Goal: Entertainment & Leisure: Consume media (video, audio)

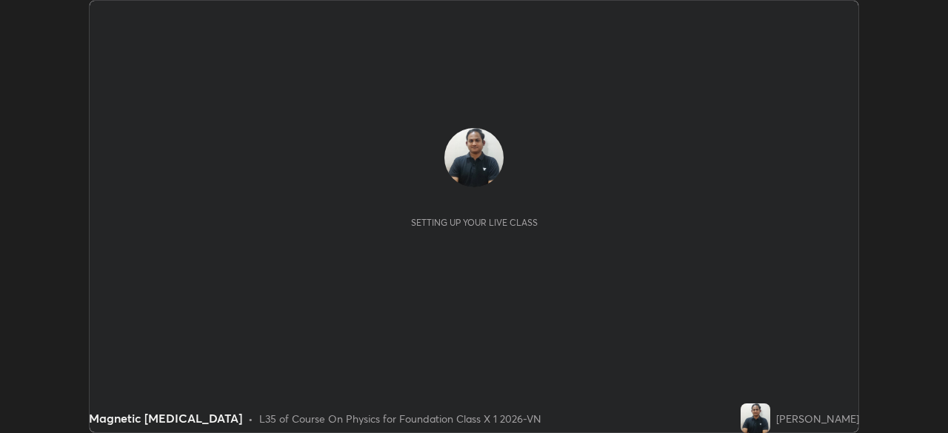
scroll to position [433, 947]
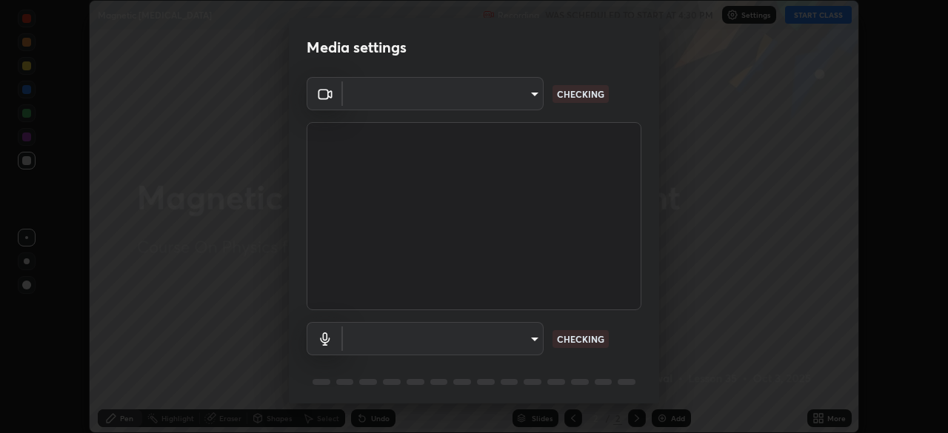
type input "5402053dac797fbd6203b9055fefd71c8703e877445e1219393e3e645ba4b0f2"
type input "default"
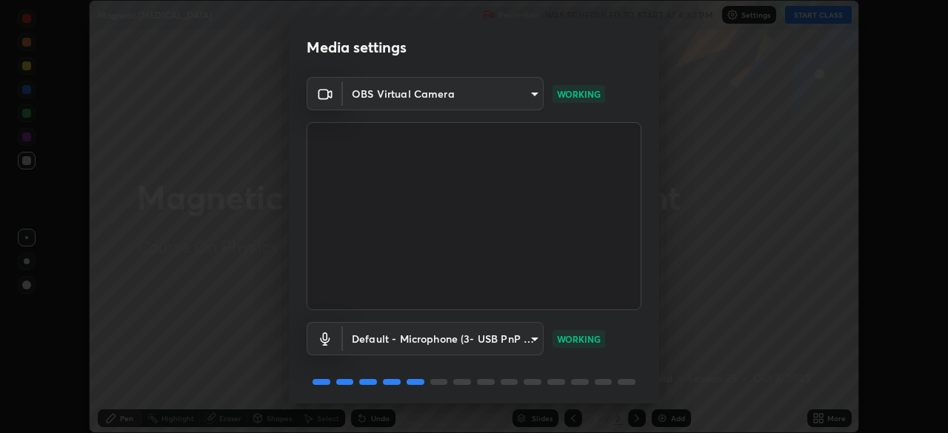
scroll to position [53, 0]
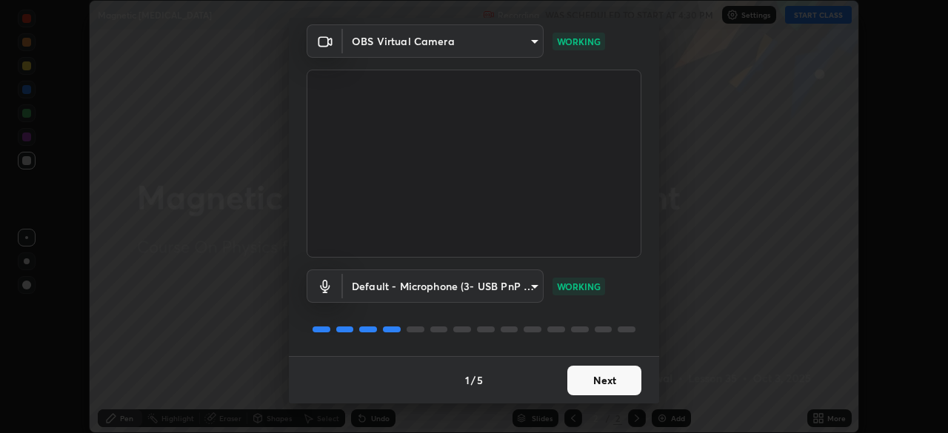
click at [578, 378] on button "Next" at bounding box center [604, 381] width 74 height 30
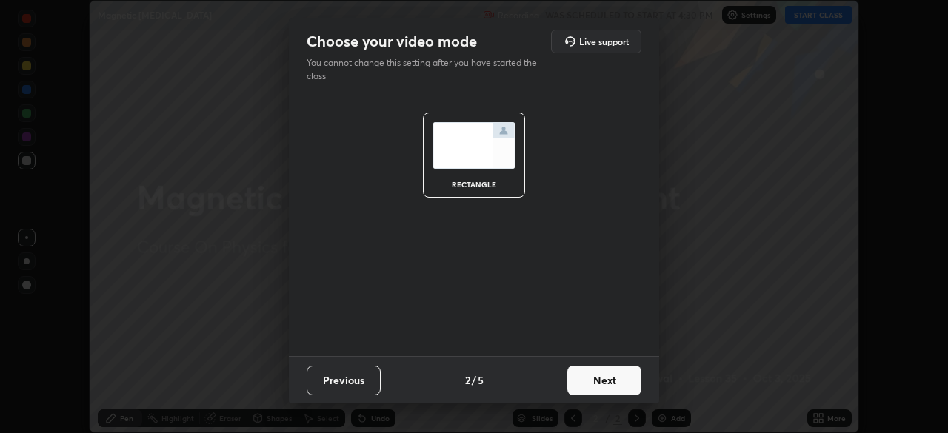
click at [581, 377] on button "Next" at bounding box center [604, 381] width 74 height 30
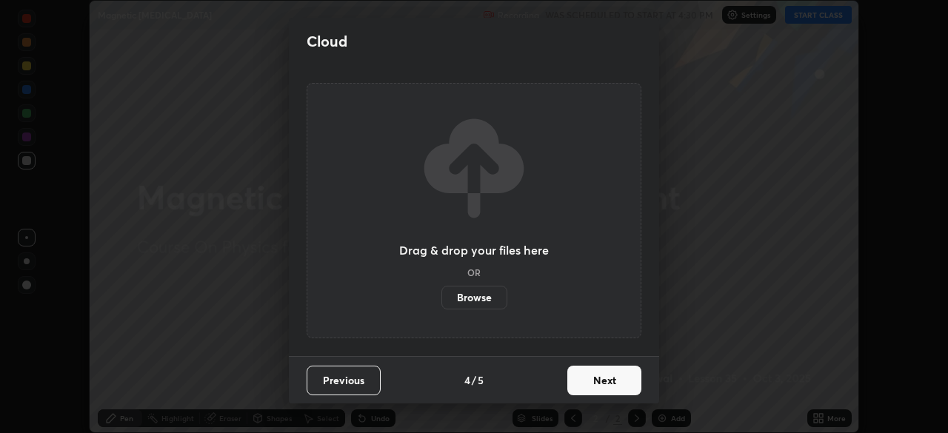
click at [607, 376] on button "Next" at bounding box center [604, 381] width 74 height 30
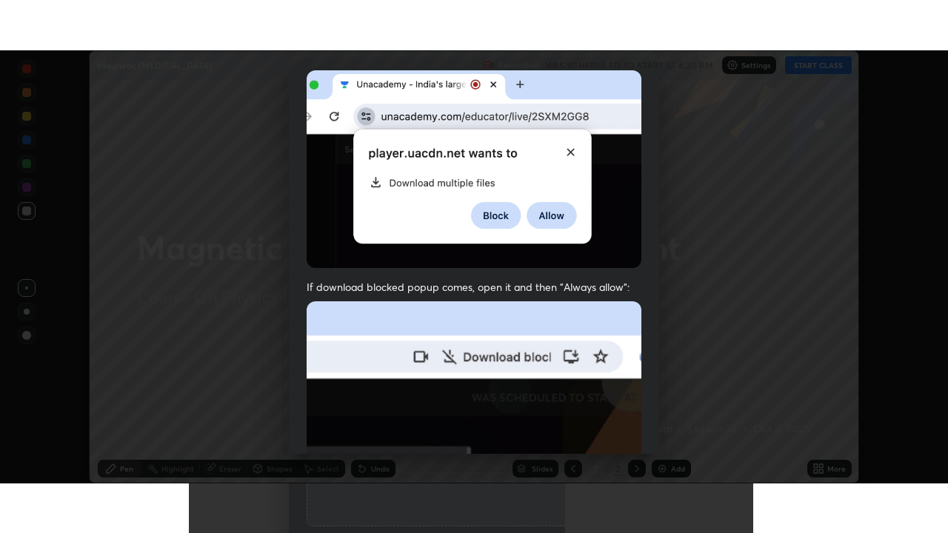
scroll to position [355, 0]
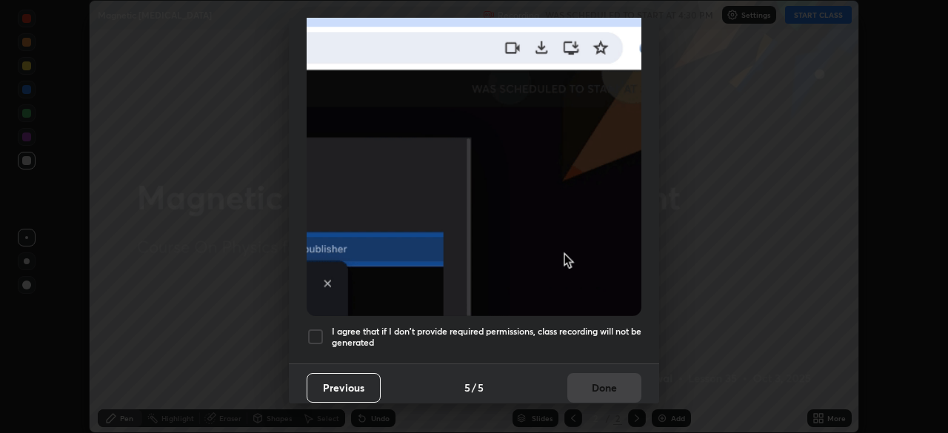
click at [314, 332] on div at bounding box center [316, 337] width 18 height 18
click at [567, 373] on button "Done" at bounding box center [604, 388] width 74 height 30
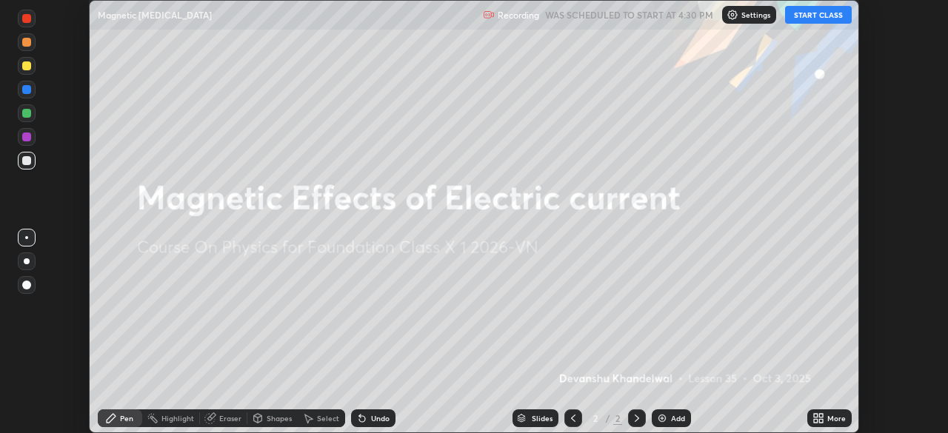
click at [812, 15] on button "START CLASS" at bounding box center [818, 15] width 67 height 18
click at [821, 416] on icon at bounding box center [821, 416] width 4 height 4
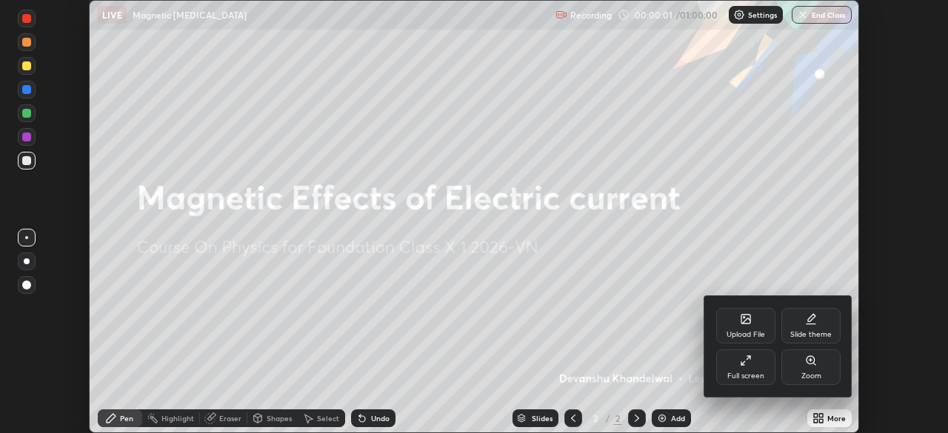
click at [737, 373] on div "Full screen" at bounding box center [745, 376] width 37 height 7
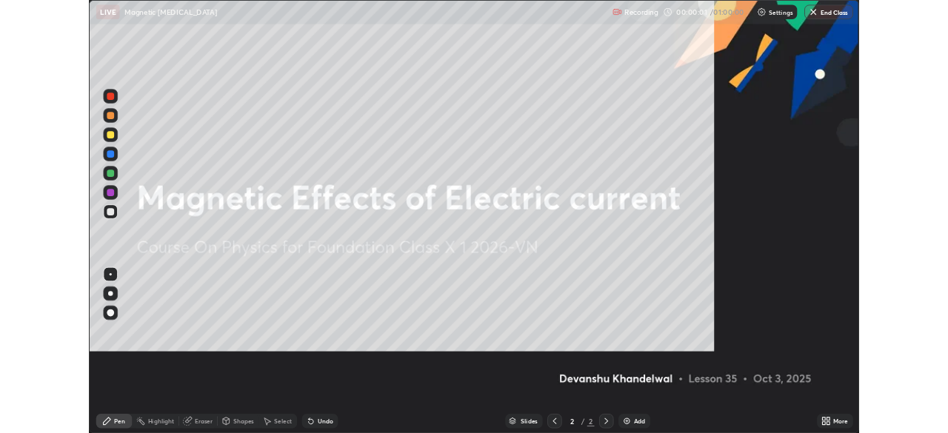
scroll to position [533, 948]
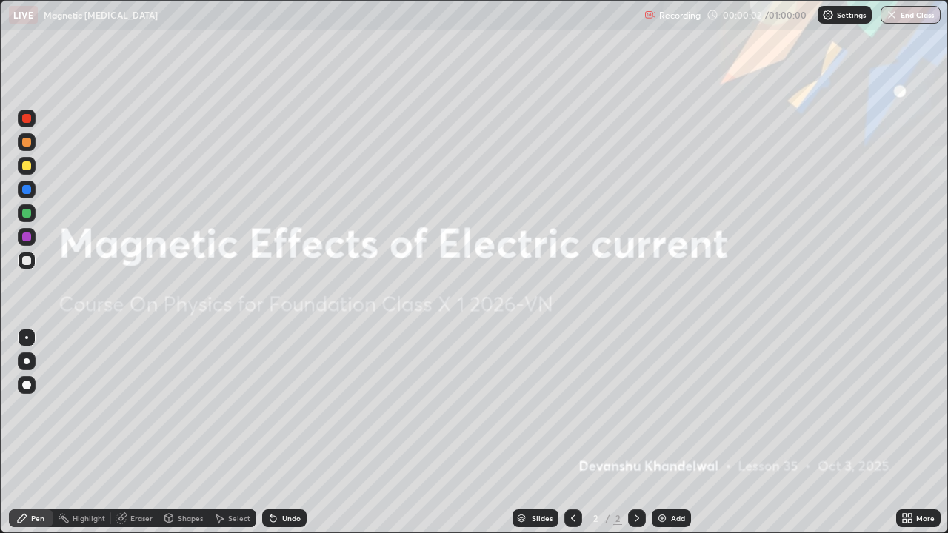
click at [670, 433] on div "Add" at bounding box center [671, 519] width 39 height 18
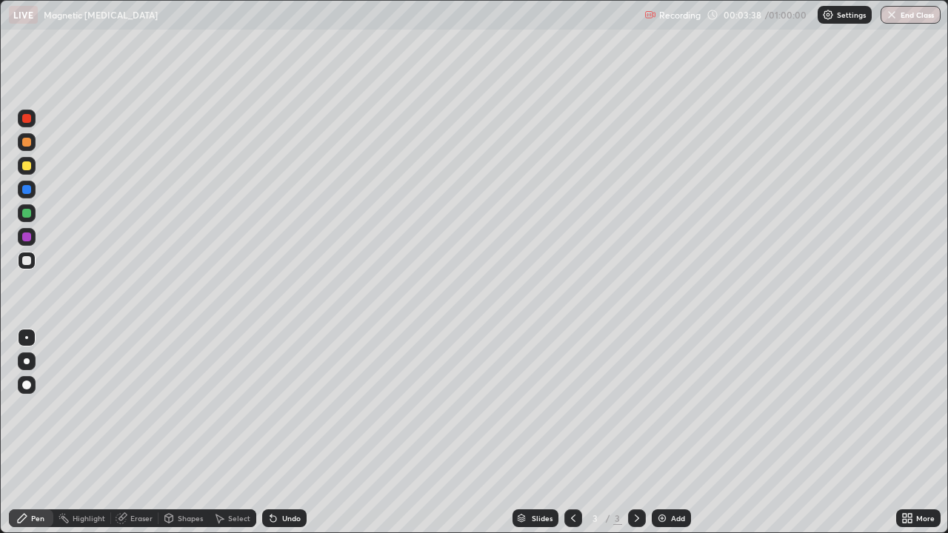
click at [20, 238] on div at bounding box center [27, 237] width 18 height 18
click at [272, 433] on div "Undo" at bounding box center [284, 519] width 44 height 18
click at [278, 433] on div "Undo" at bounding box center [281, 519] width 50 height 30
click at [270, 433] on icon at bounding box center [270, 515] width 1 height 1
click at [84, 433] on div "Highlight" at bounding box center [89, 518] width 33 height 7
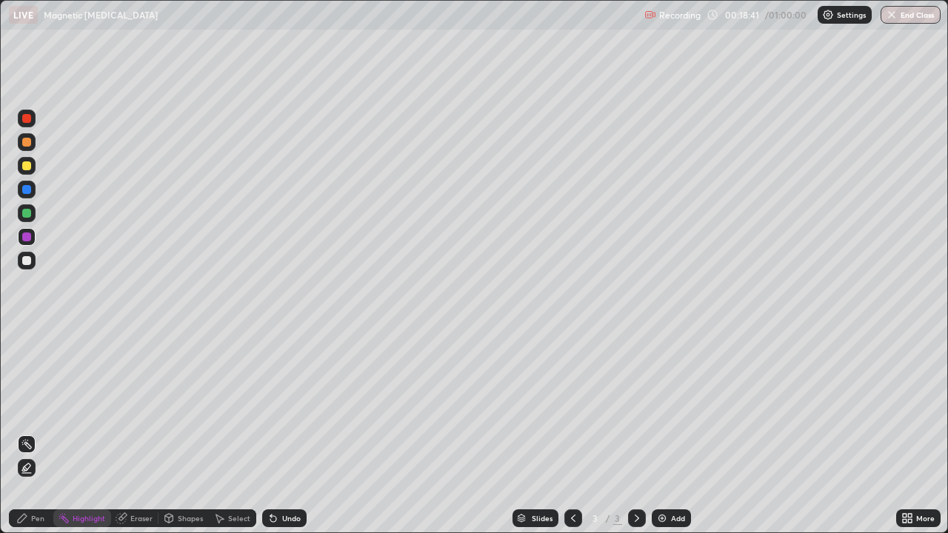
click at [15, 433] on div "Pen" at bounding box center [31, 519] width 44 height 18
click at [29, 187] on div at bounding box center [26, 189] width 9 height 9
click at [32, 165] on div at bounding box center [27, 166] width 18 height 18
click at [24, 164] on div at bounding box center [26, 165] width 9 height 9
click at [661, 433] on img at bounding box center [662, 519] width 12 height 12
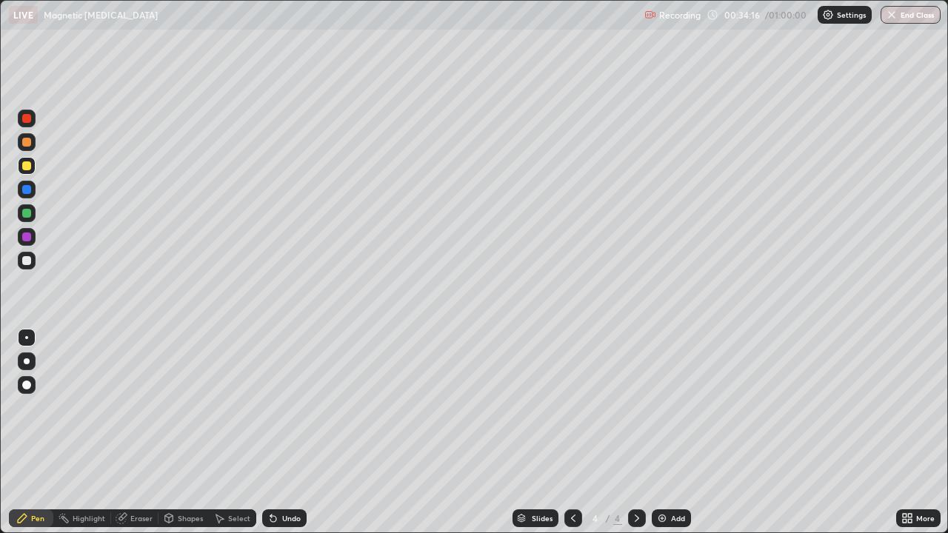
click at [24, 198] on div at bounding box center [27, 190] width 18 height 18
click at [270, 433] on icon at bounding box center [273, 519] width 6 height 6
click at [278, 433] on div "Undo" at bounding box center [284, 519] width 44 height 18
click at [27, 119] on div at bounding box center [26, 118] width 9 height 9
click at [26, 167] on div at bounding box center [26, 165] width 9 height 9
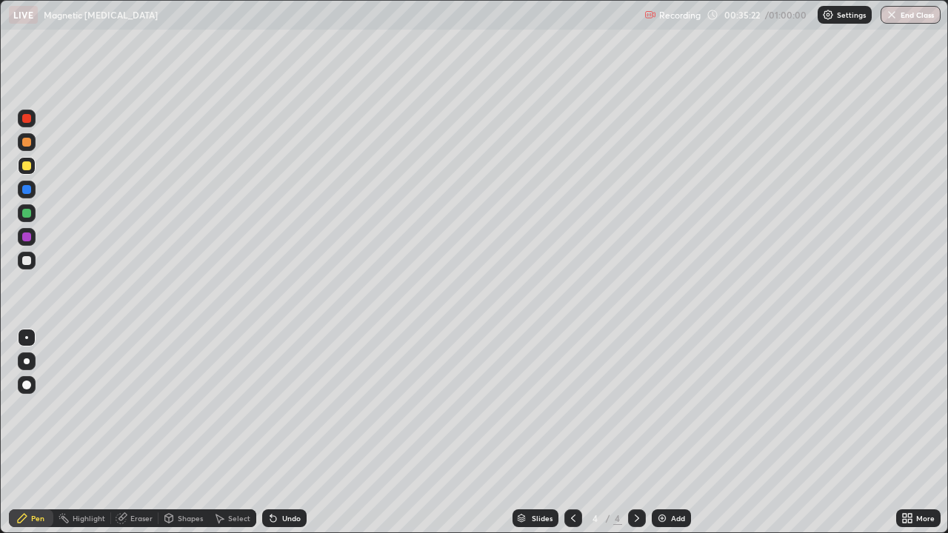
click at [30, 259] on div at bounding box center [26, 260] width 9 height 9
click at [276, 433] on icon at bounding box center [273, 519] width 12 height 12
click at [658, 433] on img at bounding box center [662, 519] width 12 height 12
click at [170, 433] on icon at bounding box center [169, 518] width 8 height 9
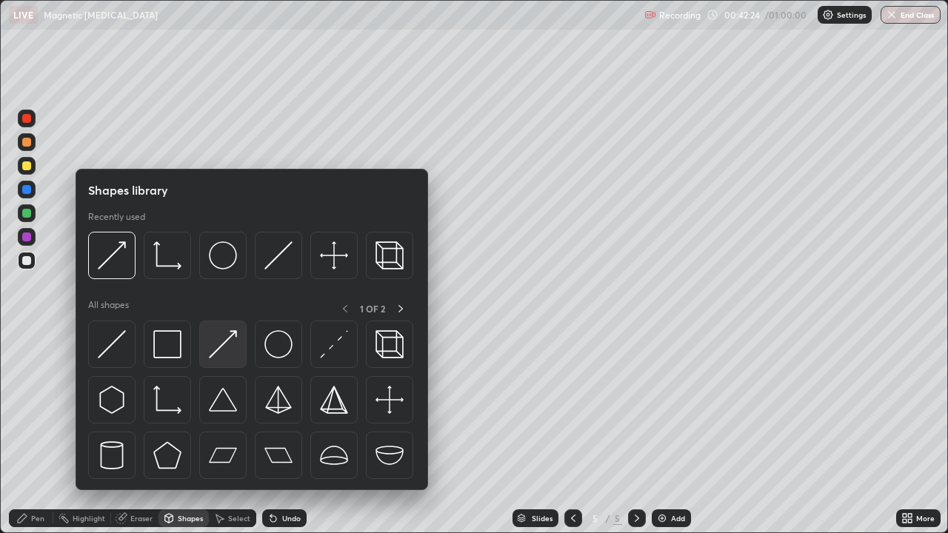
click at [222, 338] on img at bounding box center [223, 344] width 28 height 28
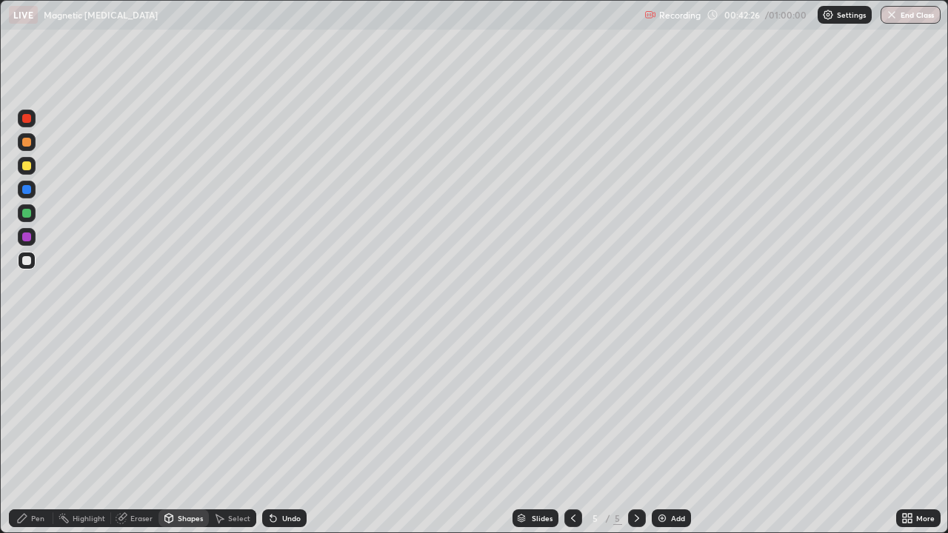
click at [24, 190] on div at bounding box center [26, 189] width 9 height 9
click at [33, 433] on div "Pen" at bounding box center [37, 518] width 13 height 7
click at [28, 254] on div at bounding box center [27, 261] width 18 height 18
click at [179, 433] on div "Shapes" at bounding box center [190, 518] width 25 height 7
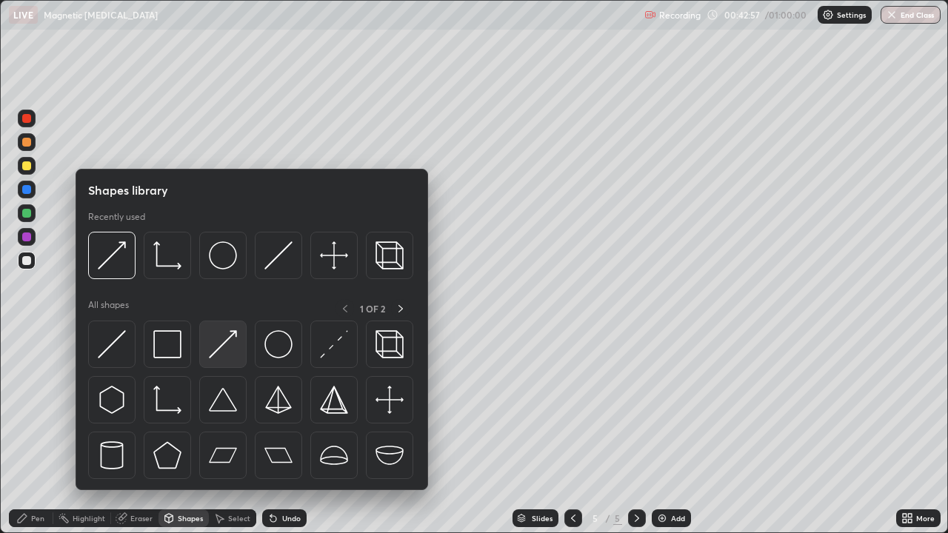
click at [229, 345] on img at bounding box center [223, 344] width 28 height 28
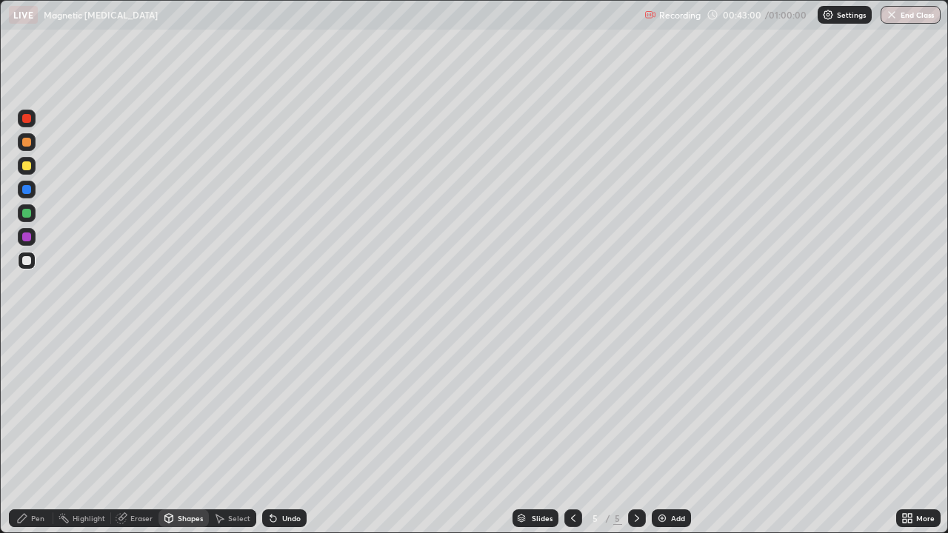
click at [274, 433] on div "Undo" at bounding box center [284, 519] width 44 height 18
click at [276, 433] on div "Undo" at bounding box center [284, 519] width 44 height 18
click at [21, 433] on icon at bounding box center [22, 519] width 12 height 12
click at [276, 433] on icon at bounding box center [273, 519] width 12 height 12
click at [27, 167] on div at bounding box center [26, 165] width 9 height 9
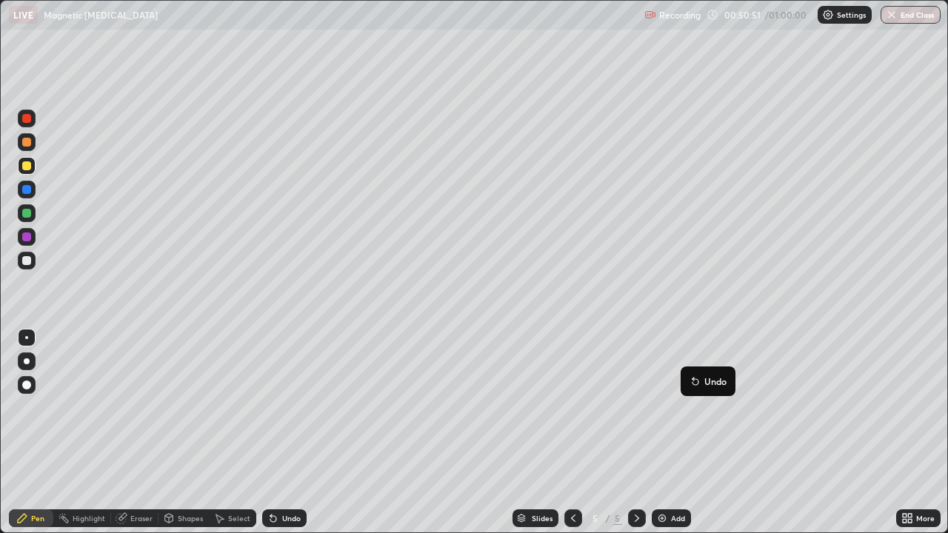
click at [656, 433] on img at bounding box center [662, 519] width 12 height 12
click at [572, 433] on icon at bounding box center [573, 519] width 12 height 12
click at [926, 433] on div "More" at bounding box center [925, 518] width 19 height 7
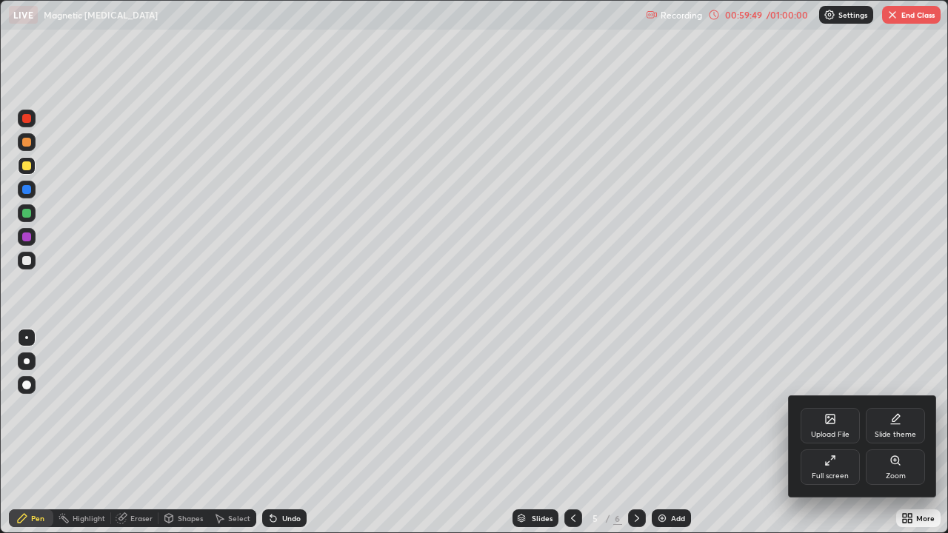
click at [898, 433] on icon at bounding box center [895, 460] width 8 height 8
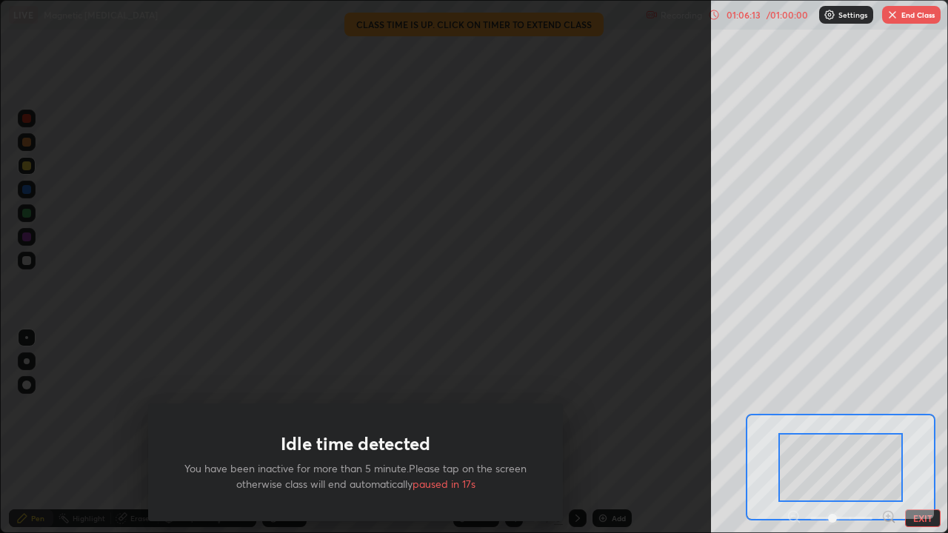
click at [217, 316] on div "Idle time detected You have been inactive for more than 5 minute.Please tap on …" at bounding box center [355, 266] width 711 height 533
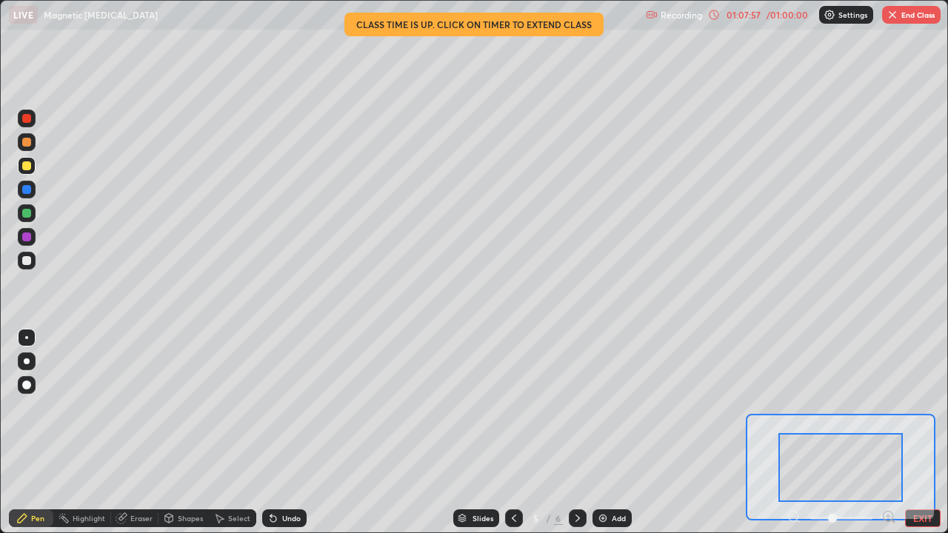
click at [923, 433] on button "EXIT" at bounding box center [923, 519] width 36 height 18
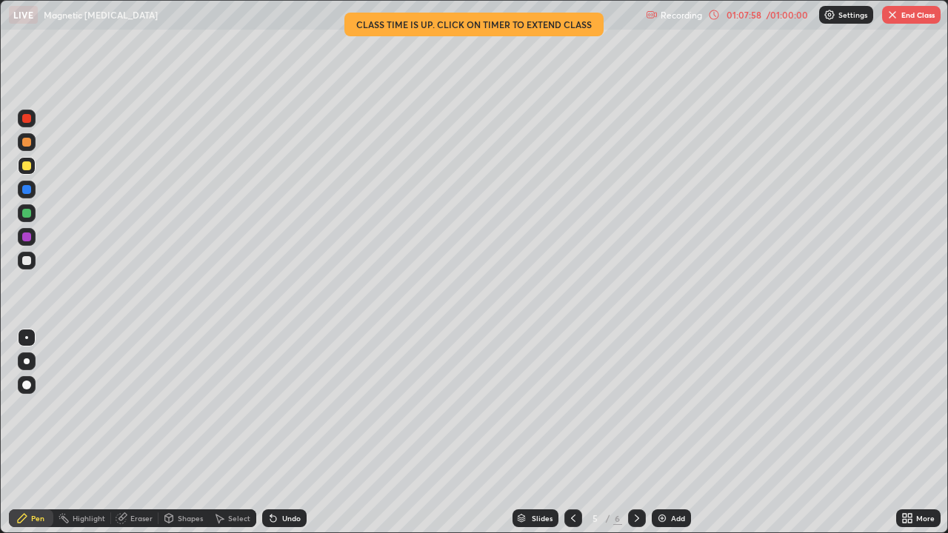
click at [910, 433] on icon at bounding box center [910, 516] width 4 height 4
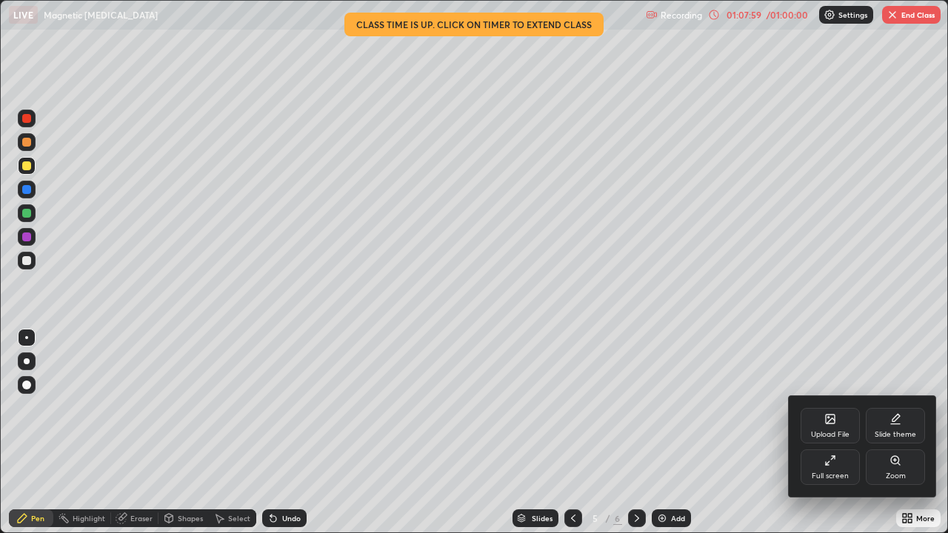
click at [843, 433] on div "Full screen" at bounding box center [830, 476] width 37 height 7
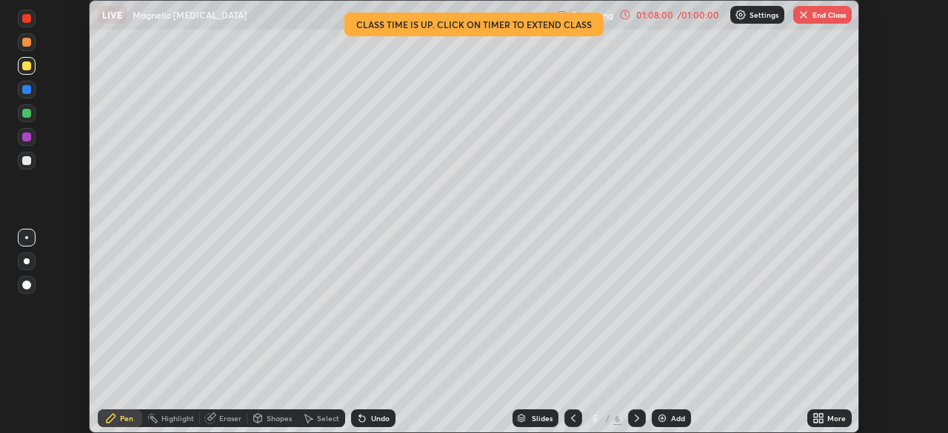
scroll to position [73636, 73121]
click at [817, 14] on button "End Class" at bounding box center [822, 15] width 59 height 18
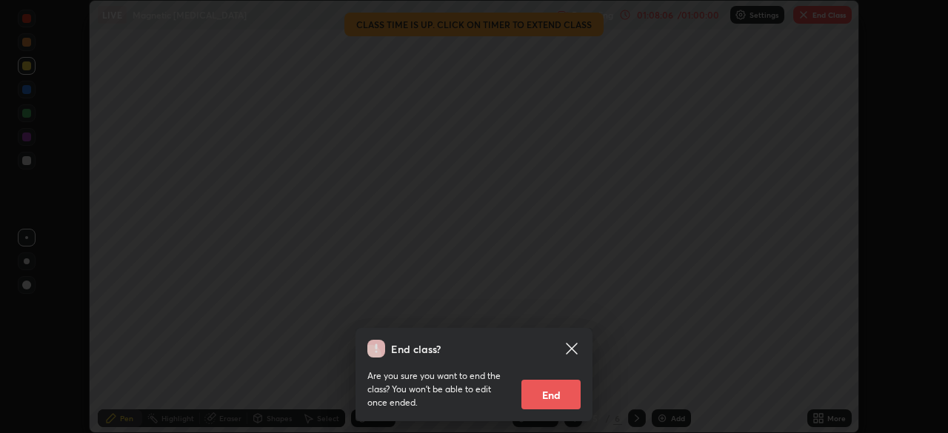
click at [564, 396] on button "End" at bounding box center [550, 395] width 59 height 30
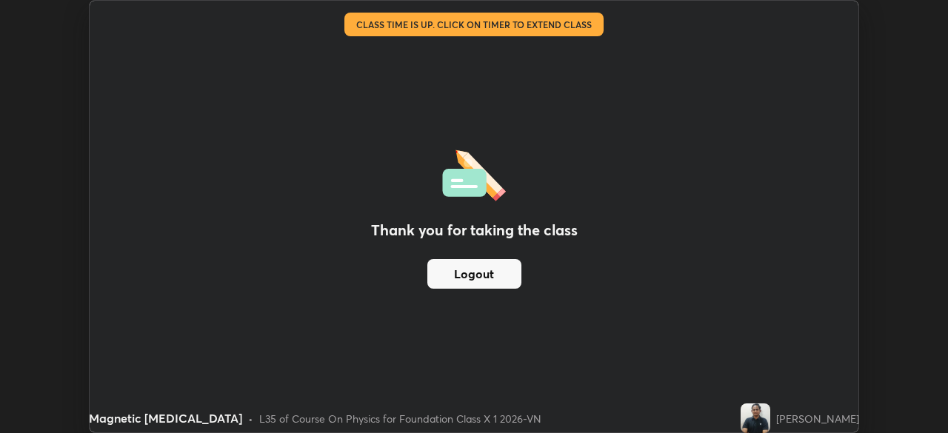
click at [505, 268] on button "Logout" at bounding box center [474, 274] width 94 height 30
click at [484, 275] on button "Logout" at bounding box center [474, 274] width 94 height 30
click at [474, 279] on button "Logout" at bounding box center [474, 274] width 94 height 30
click at [477, 283] on button "Logout" at bounding box center [474, 274] width 94 height 30
click at [490, 278] on button "Logout" at bounding box center [474, 274] width 94 height 30
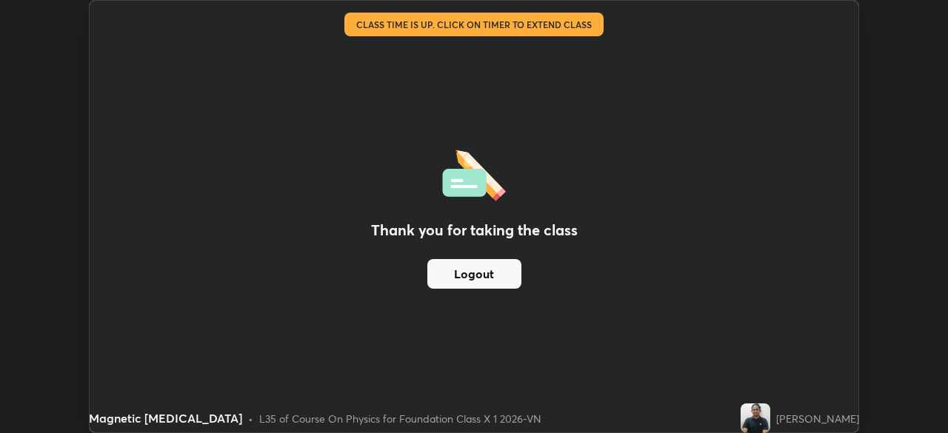
click at [493, 270] on button "Logout" at bounding box center [474, 274] width 94 height 30
click at [489, 270] on button "Logout" at bounding box center [474, 274] width 94 height 30
click at [484, 273] on button "Logout" at bounding box center [474, 274] width 94 height 30
click at [480, 276] on button "Logout" at bounding box center [474, 274] width 94 height 30
click at [485, 275] on button "Logout" at bounding box center [474, 274] width 94 height 30
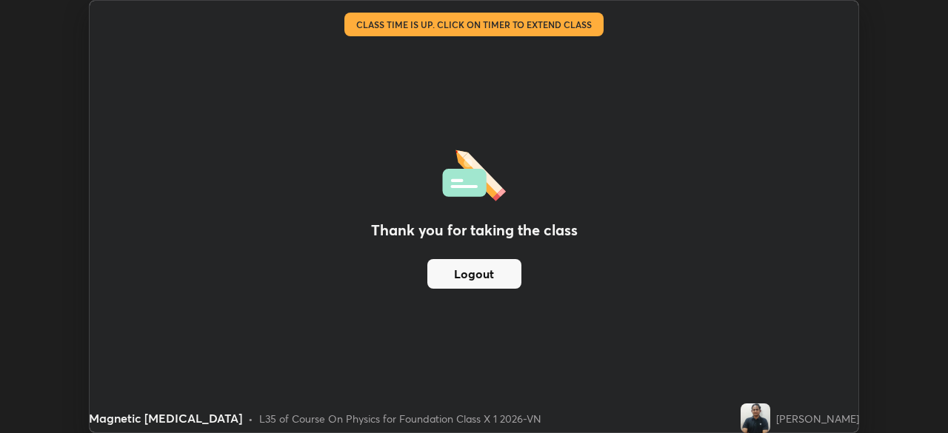
click at [490, 272] on button "Logout" at bounding box center [474, 274] width 94 height 30
click at [498, 276] on button "Logout" at bounding box center [474, 274] width 94 height 30
click at [493, 276] on button "Logout" at bounding box center [474, 274] width 94 height 30
click at [490, 273] on button "Logout" at bounding box center [474, 274] width 94 height 30
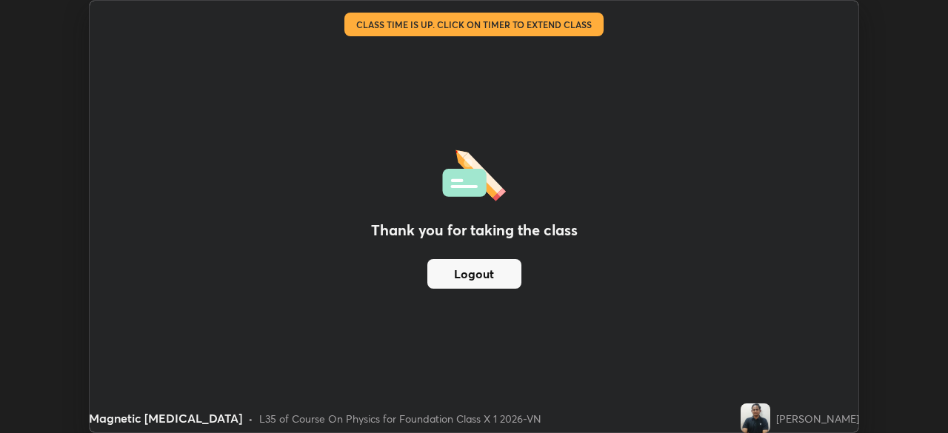
click at [471, 267] on button "Logout" at bounding box center [474, 274] width 94 height 30
click at [482, 276] on button "Logout" at bounding box center [474, 274] width 94 height 30
click at [503, 281] on button "Logout" at bounding box center [474, 274] width 94 height 30
click at [504, 276] on button "Logout" at bounding box center [474, 274] width 94 height 30
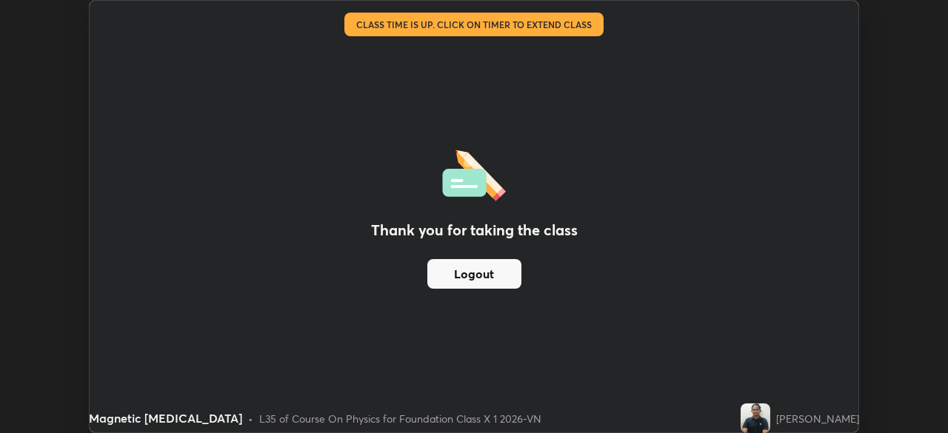
click at [503, 270] on button "Logout" at bounding box center [474, 274] width 94 height 30
